Goal: Task Accomplishment & Management: Use online tool/utility

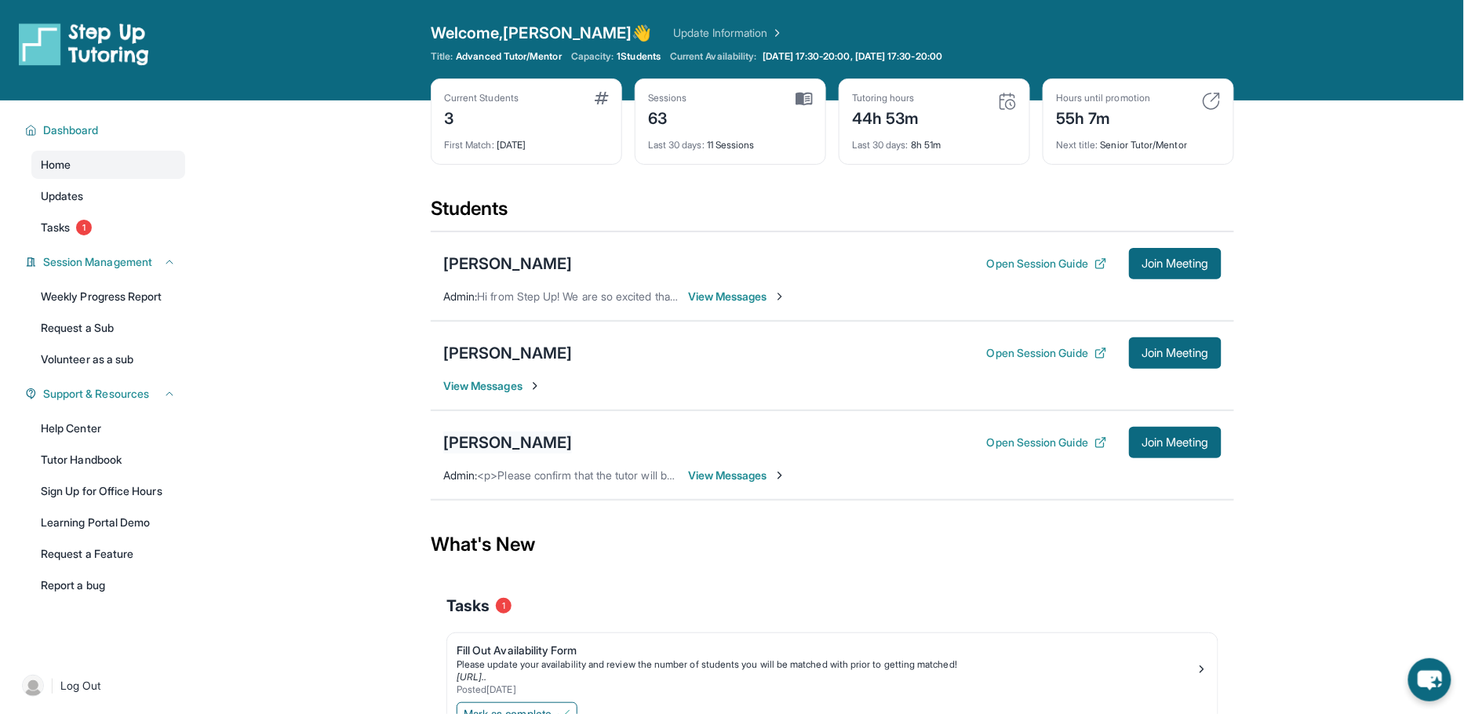
click at [487, 436] on div "[PERSON_NAME]" at bounding box center [507, 443] width 129 height 22
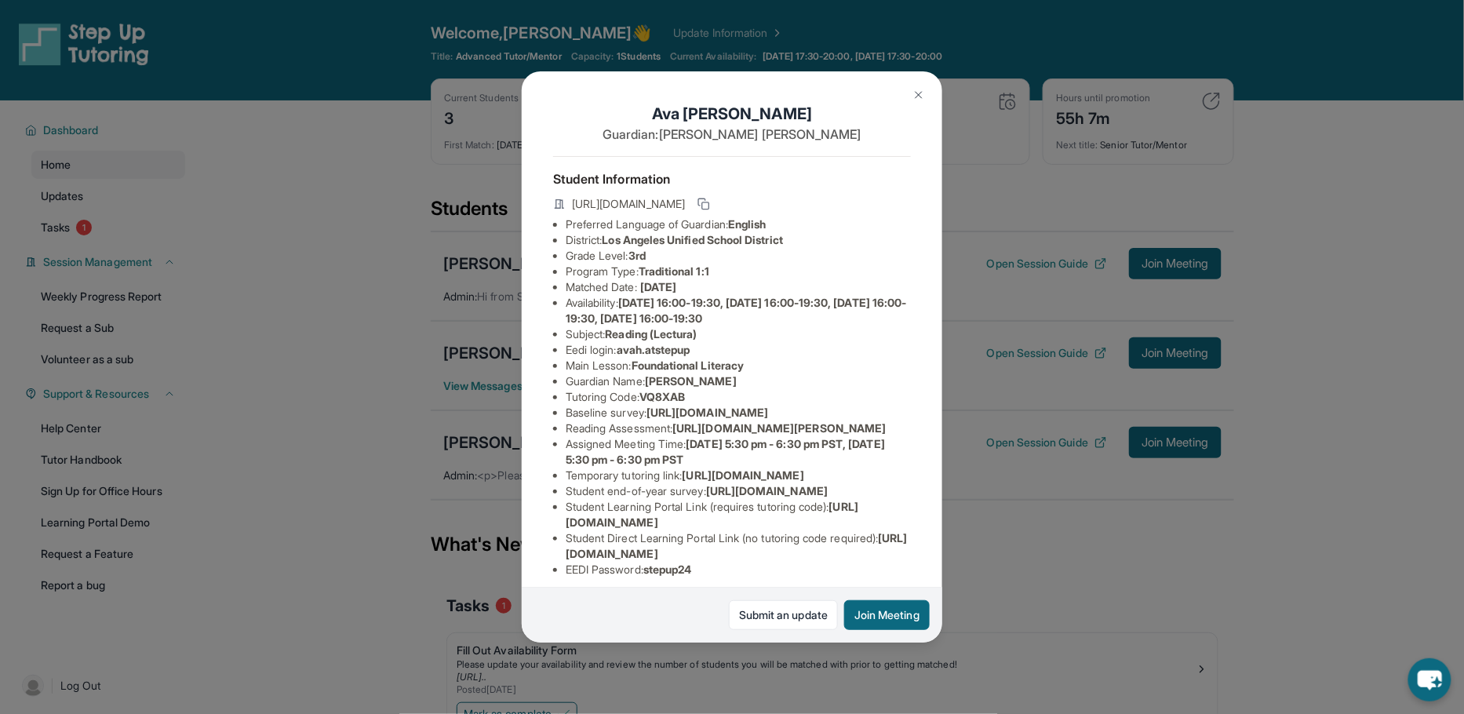
click at [378, 421] on div "[PERSON_NAME] Guardian: [PERSON_NAME] Student Information [URL][DOMAIN_NAME] Pr…" at bounding box center [732, 357] width 1464 height 714
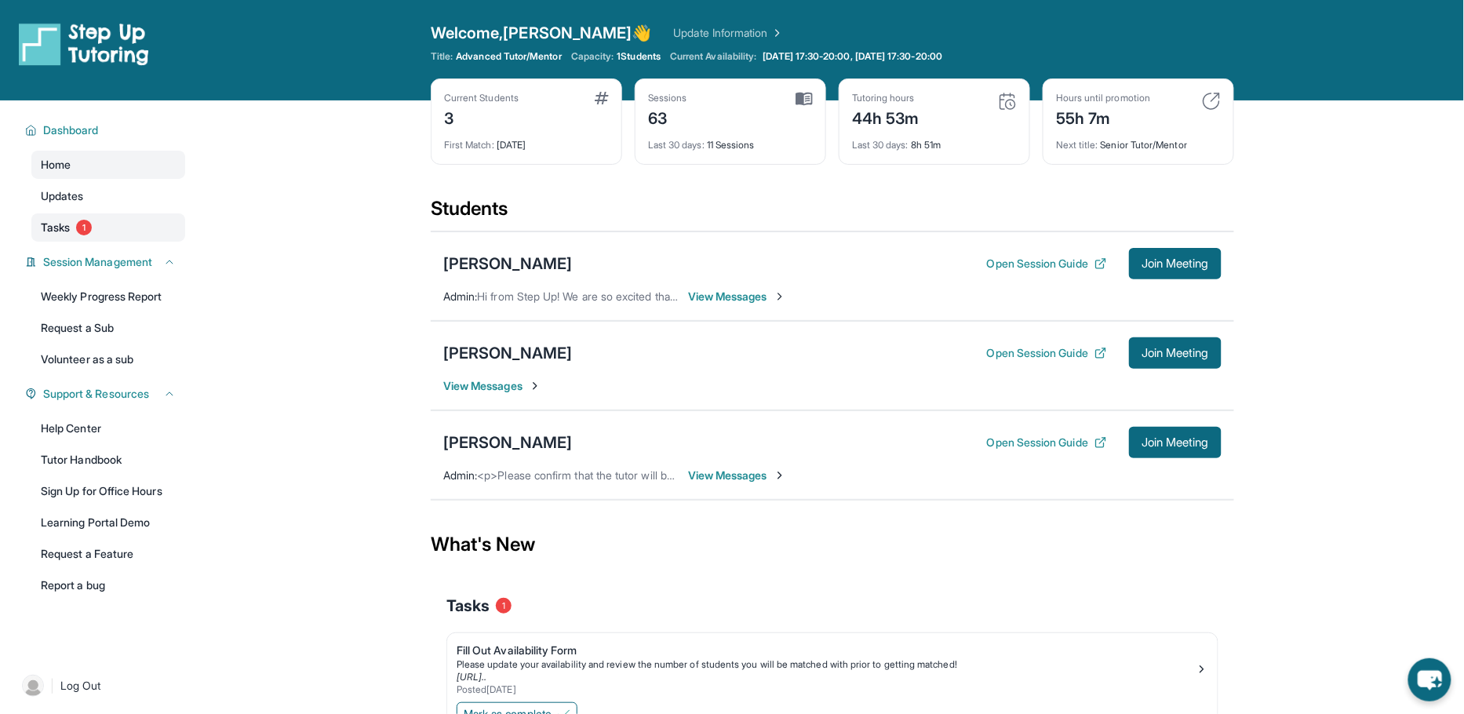
click at [99, 224] on link "Tasks 1" at bounding box center [108, 227] width 154 height 28
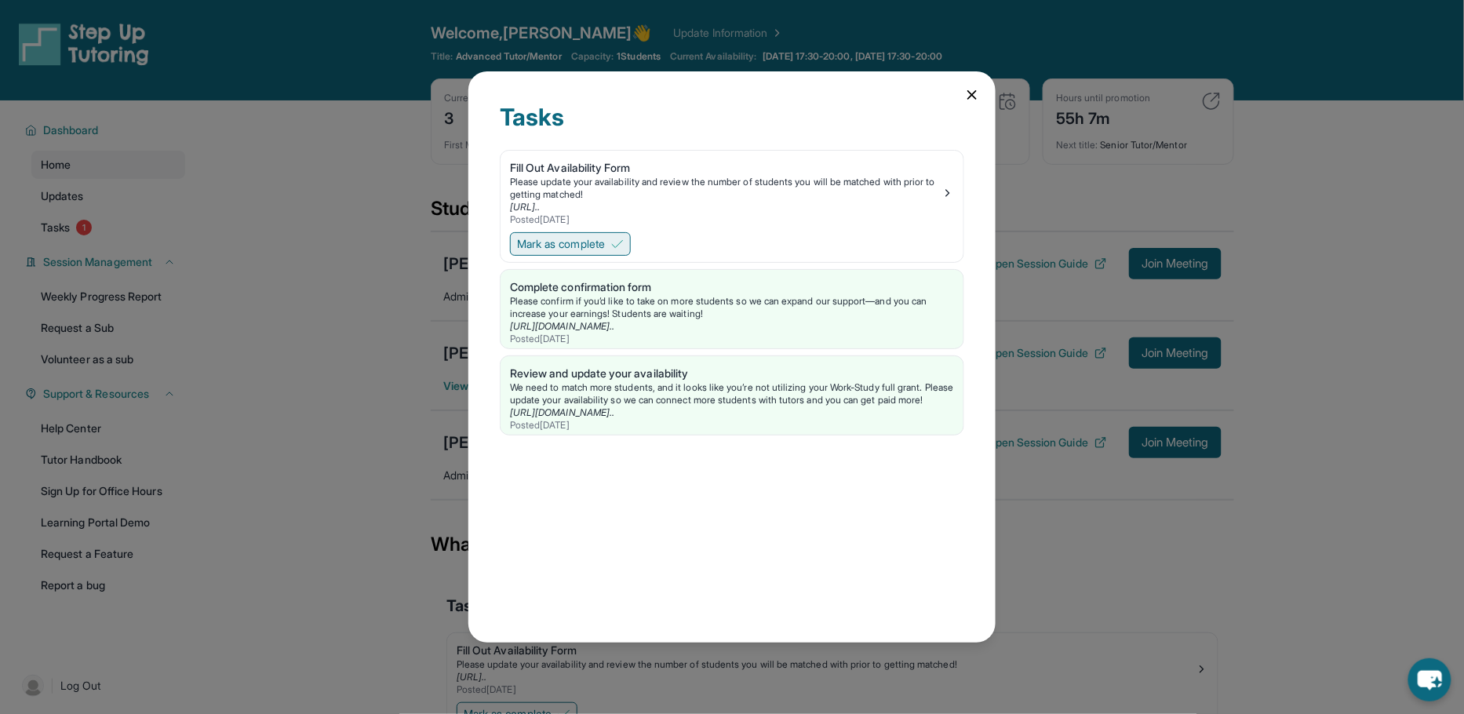
click at [569, 236] on span "Mark as complete" at bounding box center [561, 244] width 88 height 16
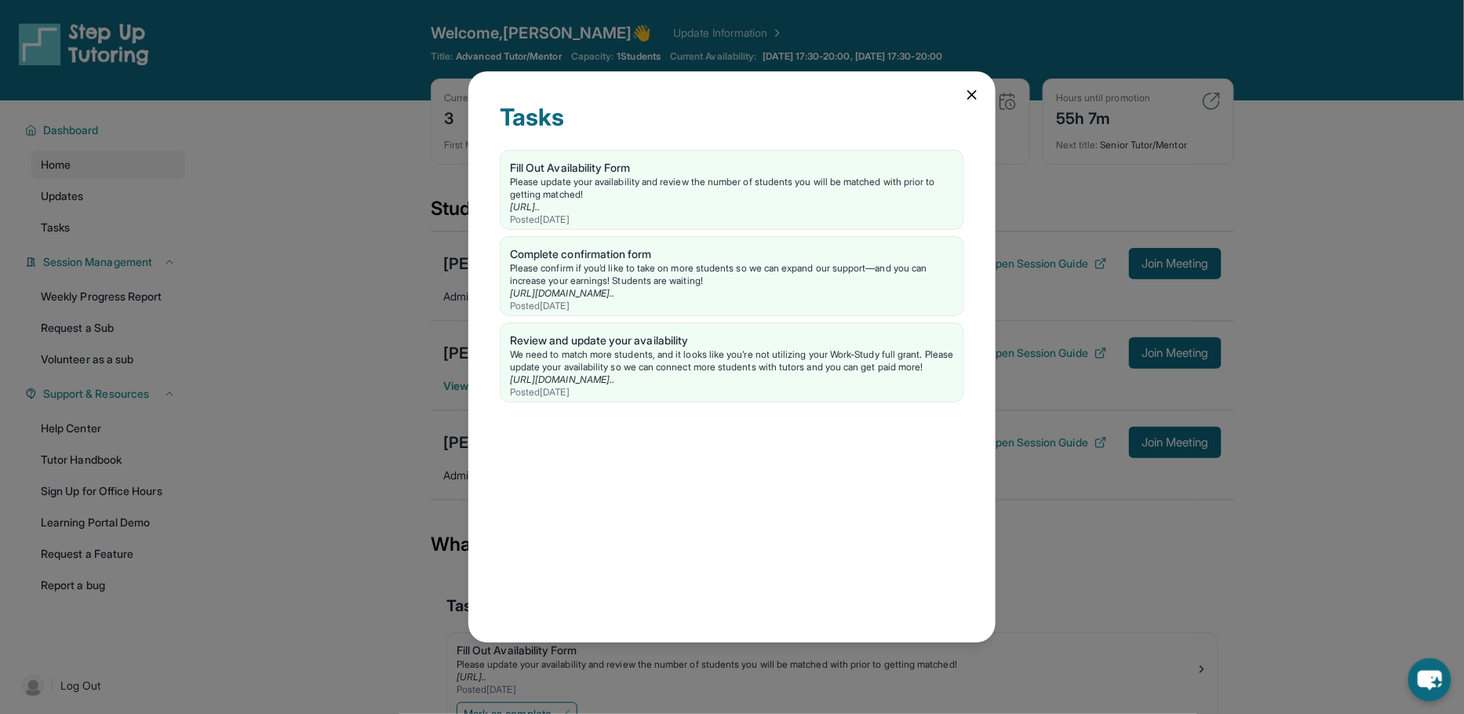
click at [969, 97] on icon at bounding box center [972, 95] width 16 height 16
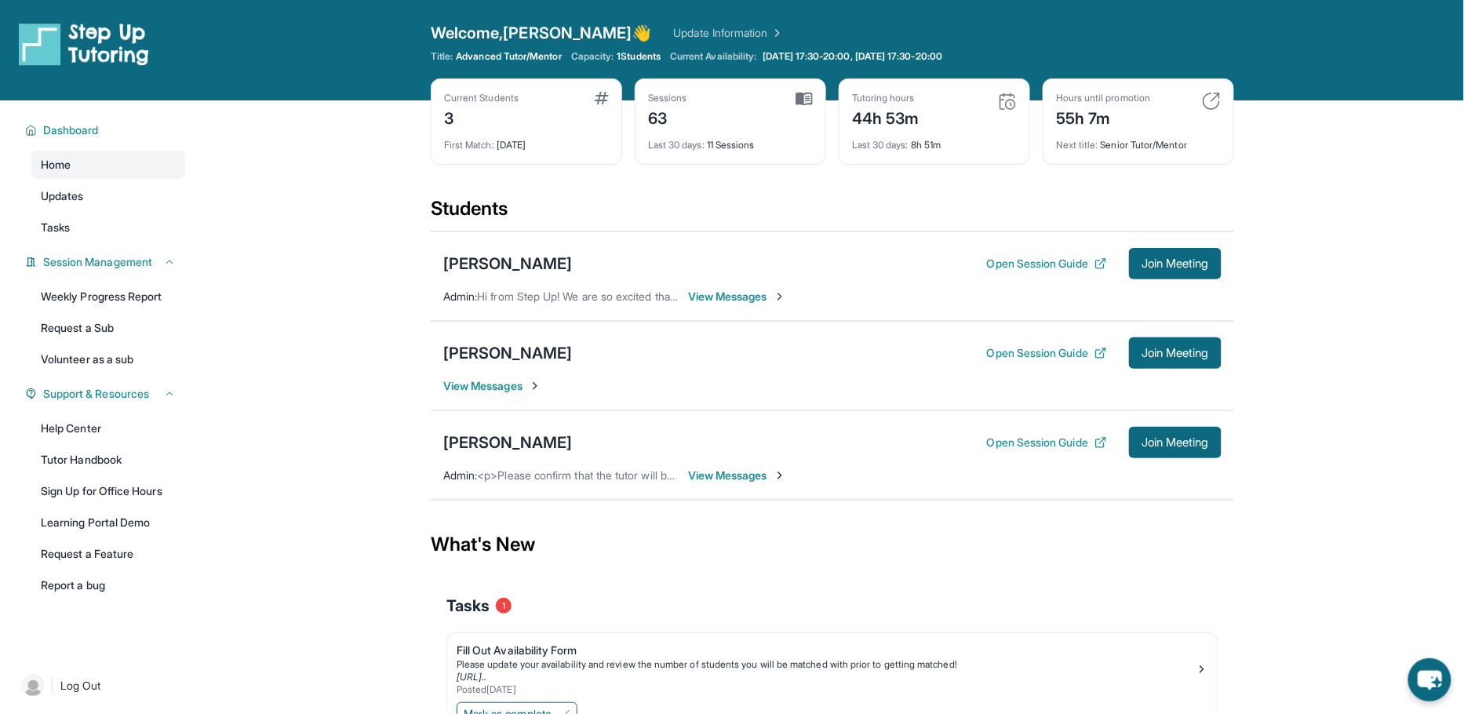
scroll to position [100, 0]
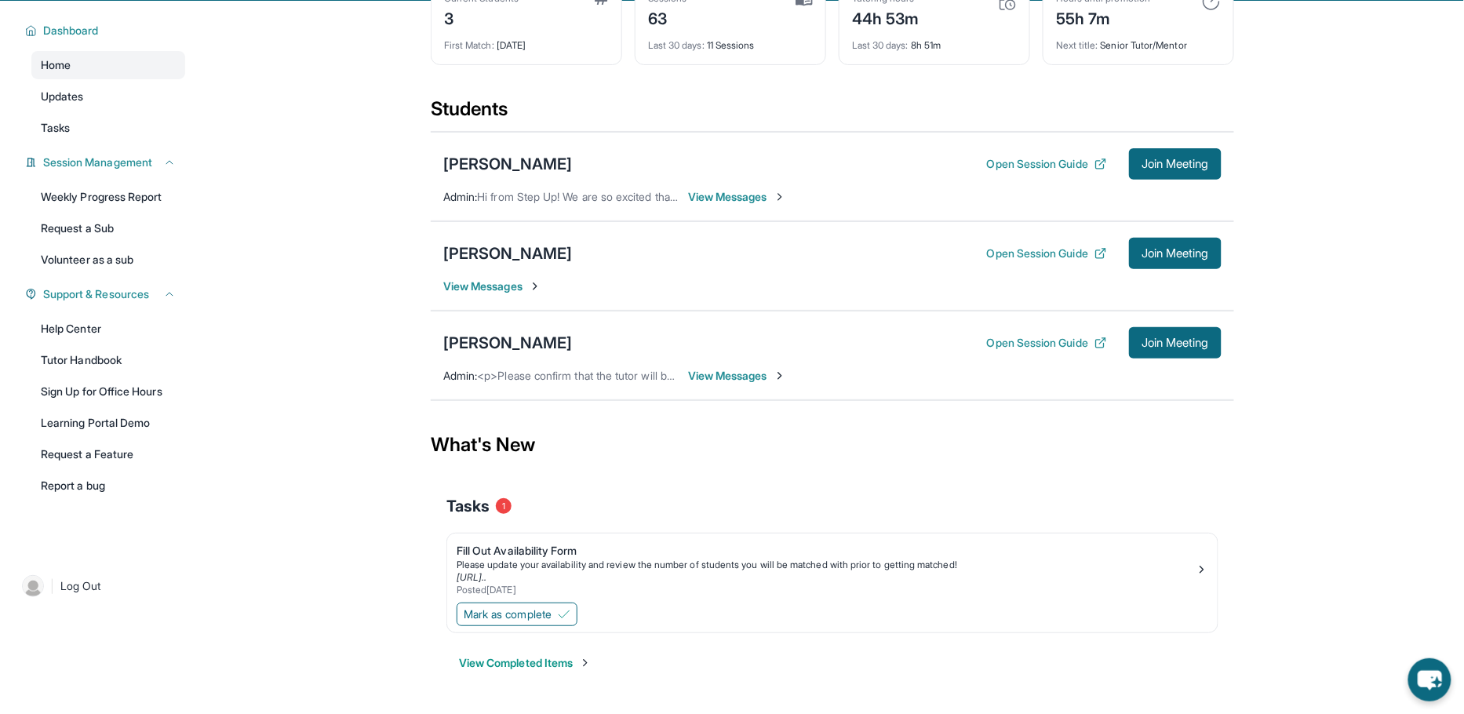
click at [520, 282] on span "View Messages" at bounding box center [492, 287] width 98 height 16
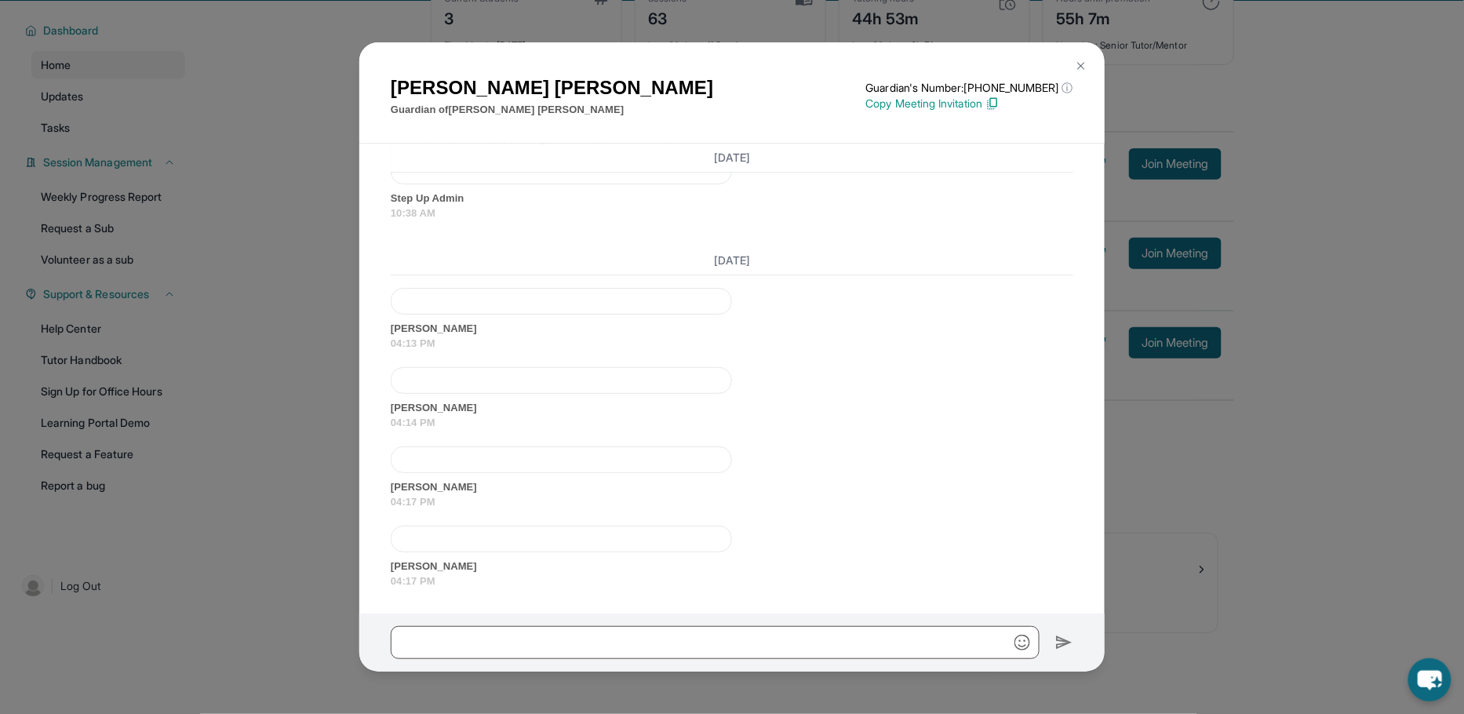
scroll to position [4194, 0]
click at [1075, 64] on img at bounding box center [1081, 66] width 13 height 13
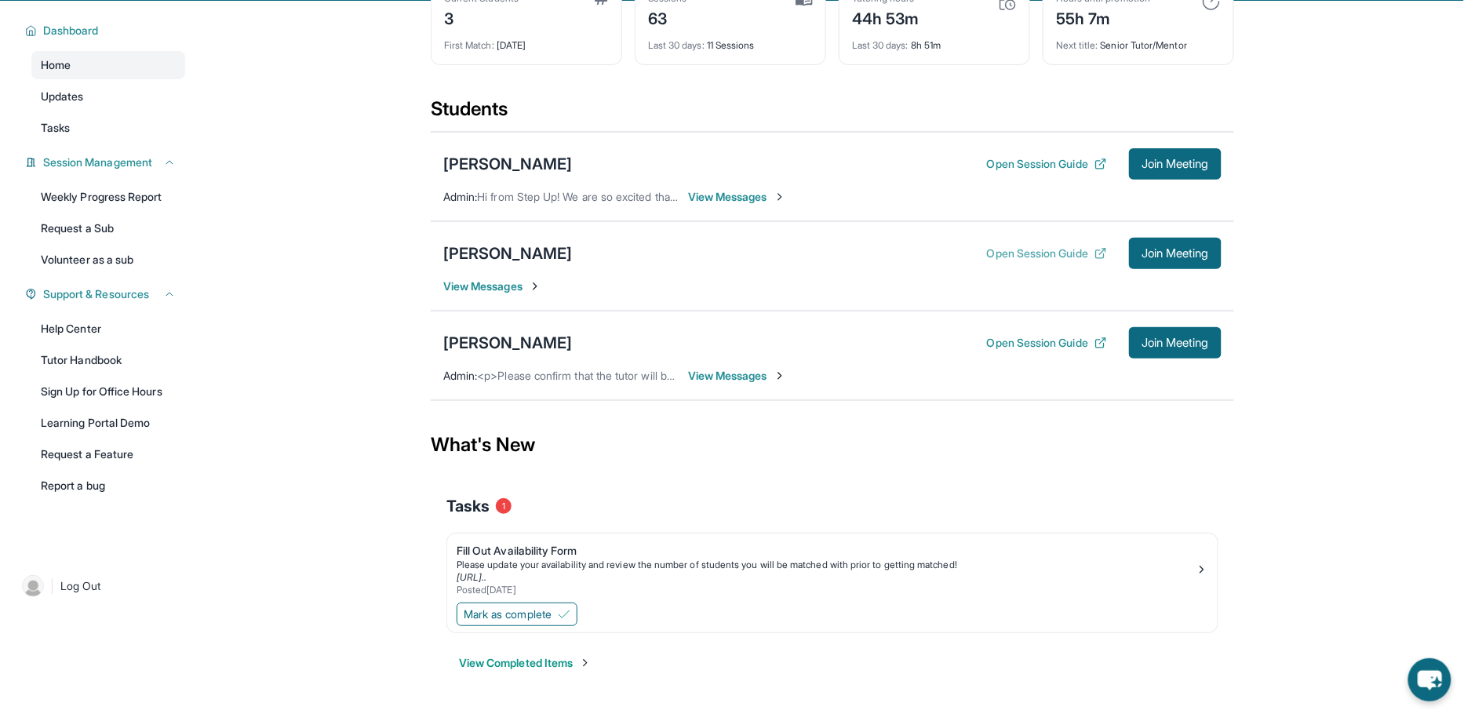
click at [1035, 252] on button "Open Session Guide" at bounding box center [1047, 254] width 120 height 16
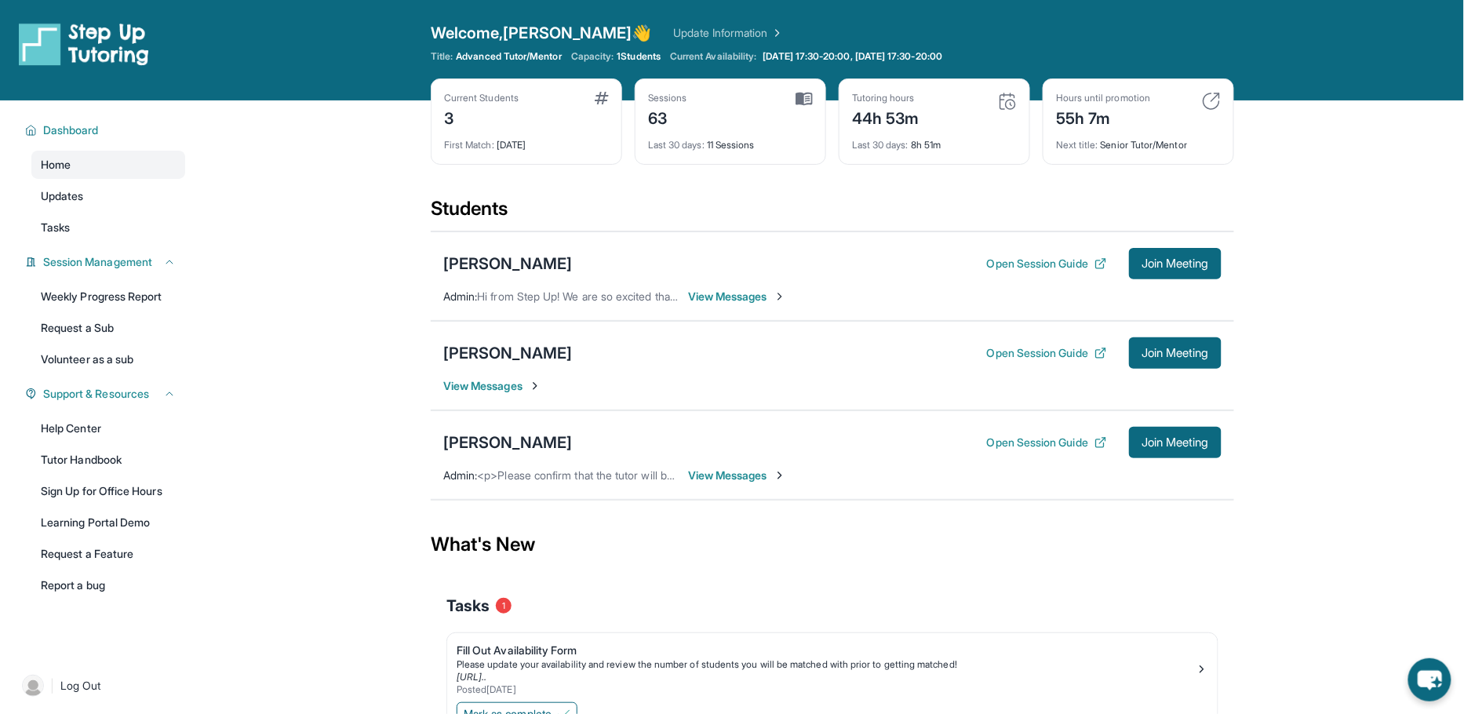
click at [1271, 242] on main "Current Students 3 First Match : [DATE] Sessions 63 Last 30 days : 11 Sessions …" at bounding box center [832, 454] width 1263 height 708
click at [1354, 250] on main "Current Students 3 First Match : [DATE] Sessions 63 Last 30 days : 11 Sessions …" at bounding box center [832, 454] width 1263 height 708
click at [1177, 359] on button "Join Meeting" at bounding box center [1175, 352] width 93 height 31
click at [497, 352] on div "[PERSON_NAME]" at bounding box center [507, 353] width 129 height 22
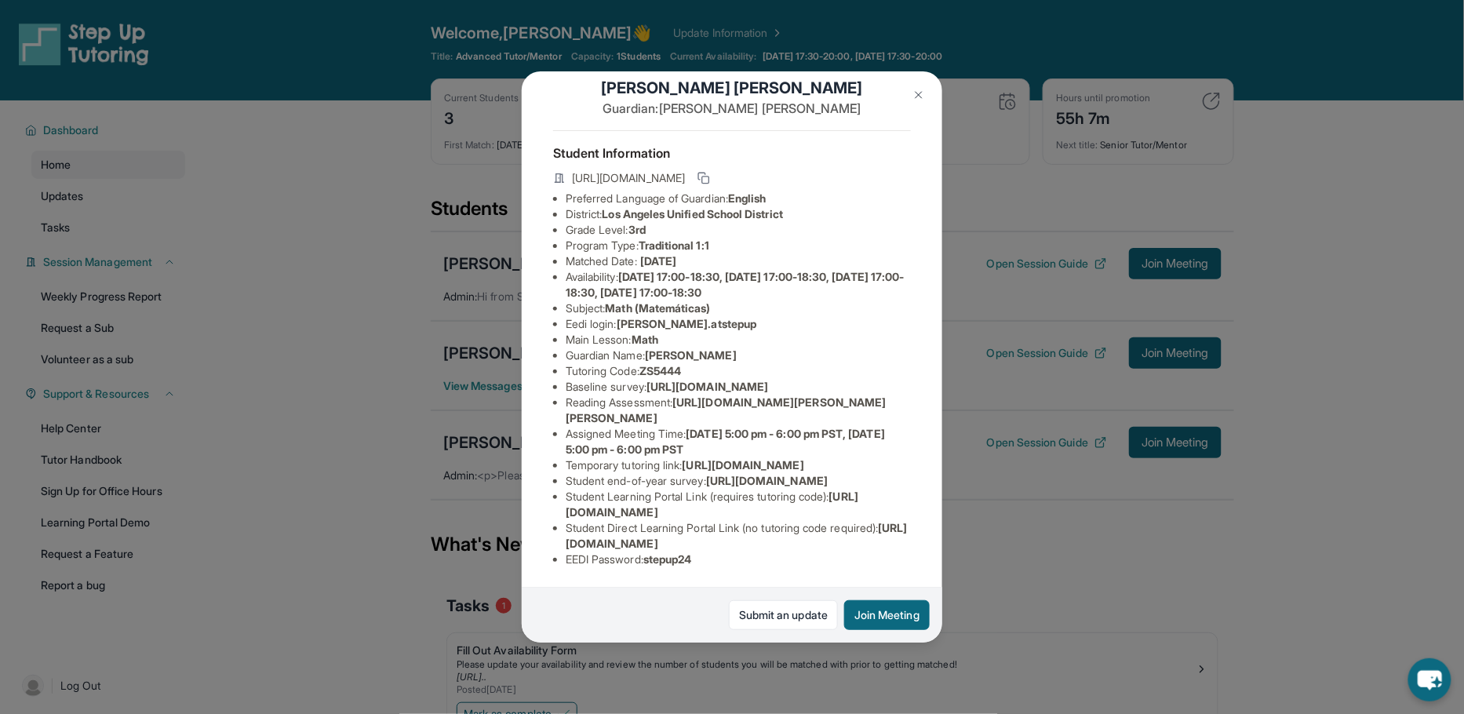
scroll to position [182, 0]
